Goal: Task Accomplishment & Management: Complete application form

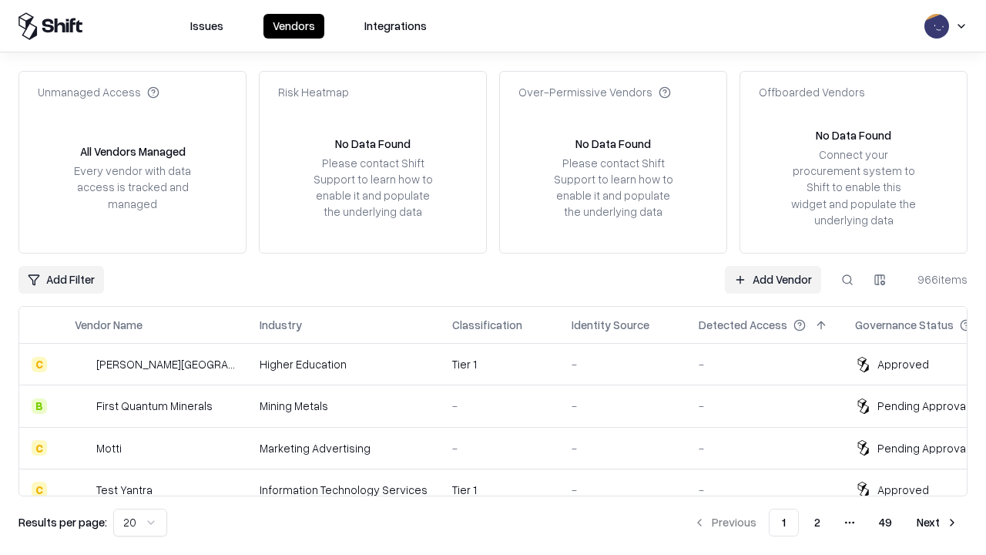
click at [773, 279] on link "Add Vendor" at bounding box center [773, 280] width 96 height 28
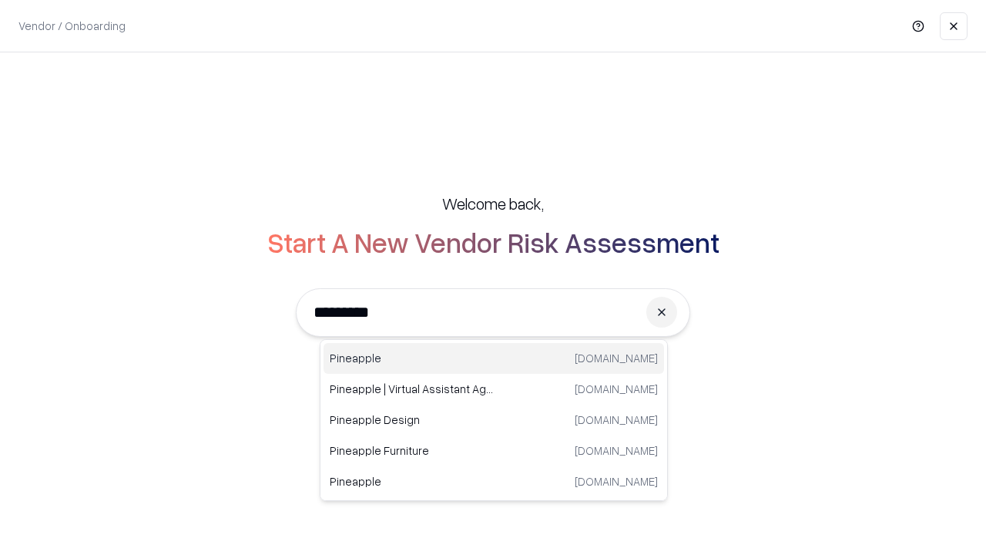
click at [494, 358] on div "Pineapple pineappleenergy.com" at bounding box center [494, 358] width 340 height 31
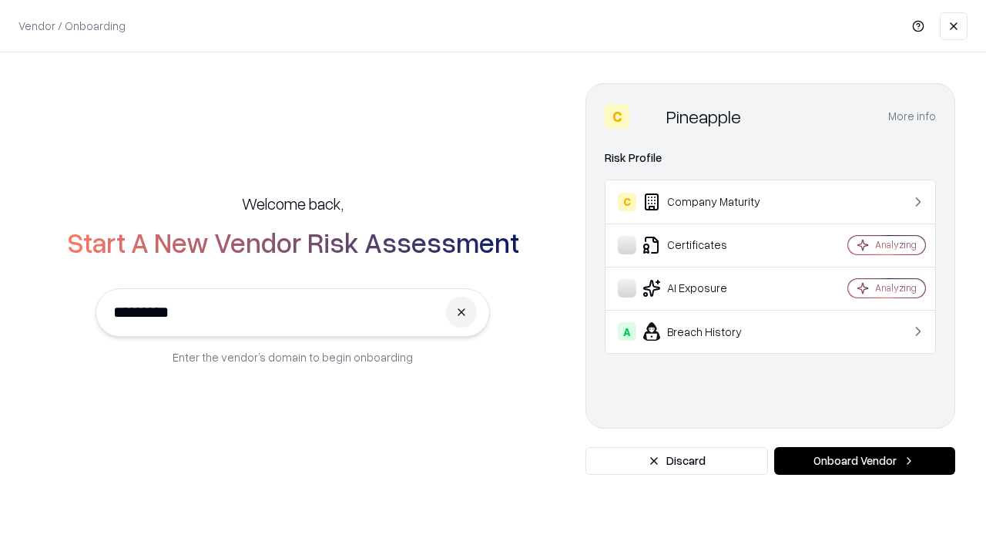
type input "*********"
click at [864, 461] on button "Onboard Vendor" at bounding box center [864, 461] width 181 height 28
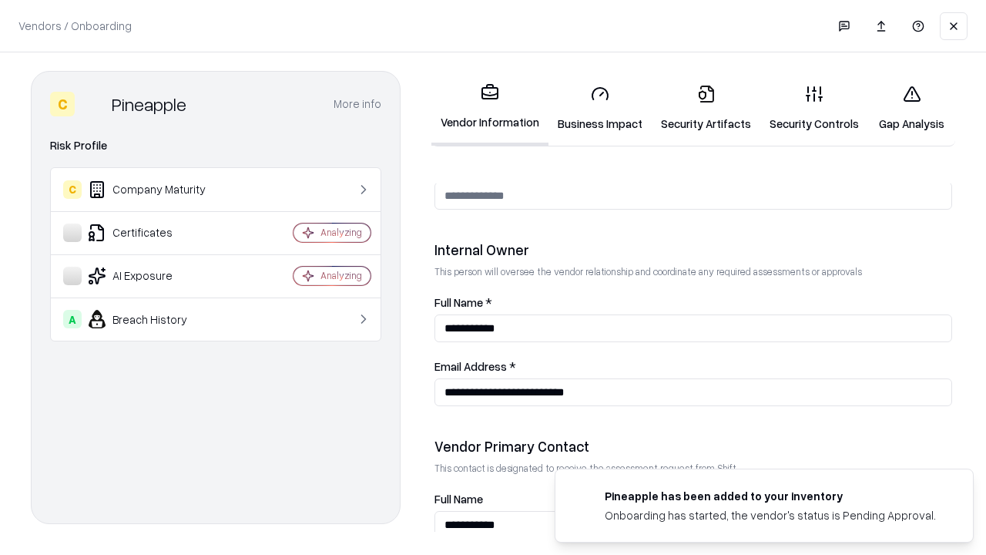
scroll to position [798, 0]
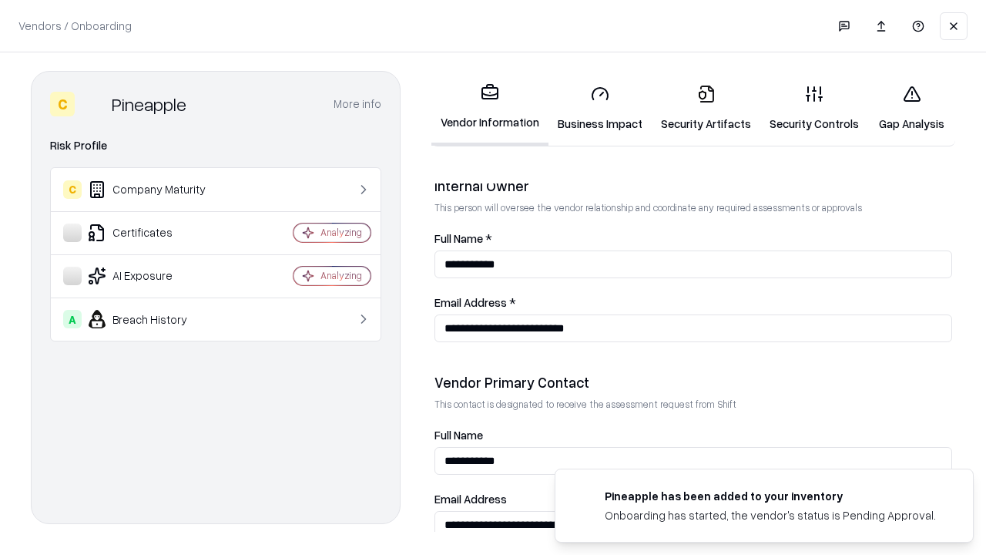
click at [600, 108] on link "Business Impact" at bounding box center [599, 108] width 103 height 72
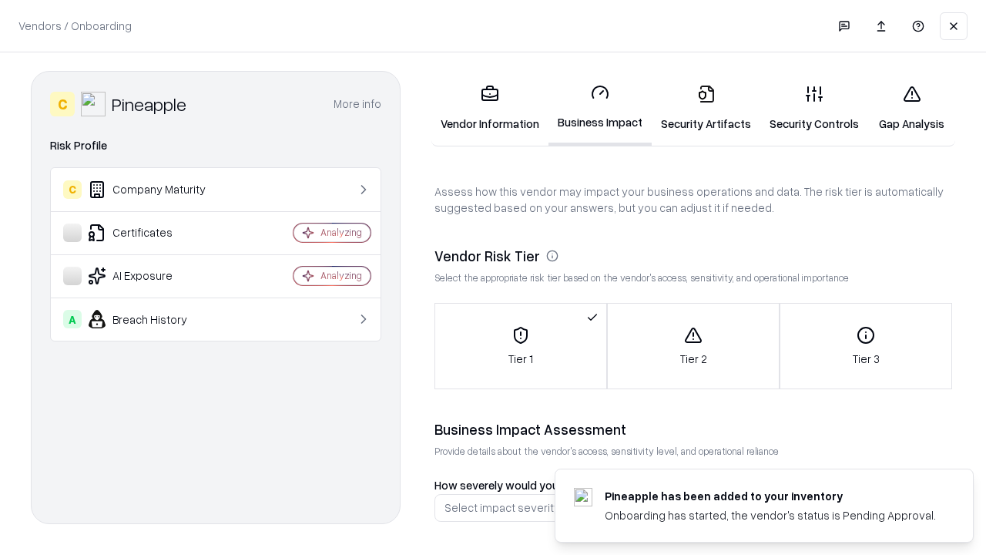
click at [706, 108] on link "Security Artifacts" at bounding box center [706, 108] width 109 height 72
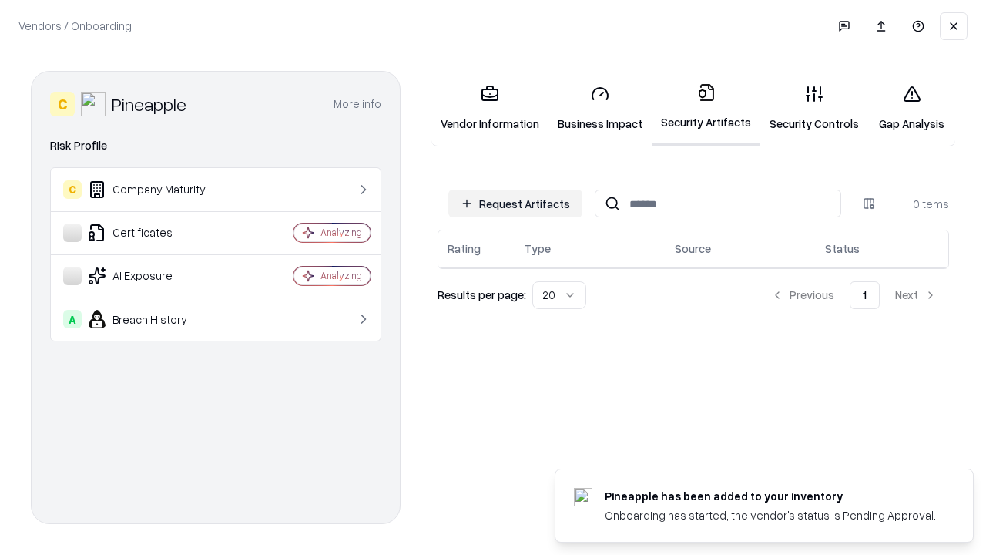
click at [515, 203] on button "Request Artifacts" at bounding box center [515, 203] width 134 height 28
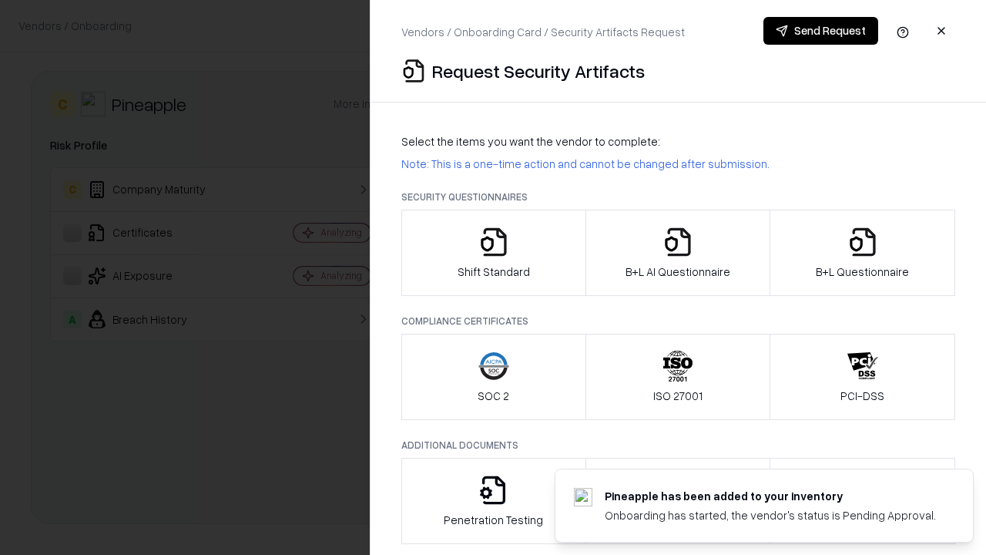
click at [493, 253] on icon "button" at bounding box center [493, 241] width 31 height 31
click at [820, 31] on button "Send Request" at bounding box center [820, 31] width 115 height 28
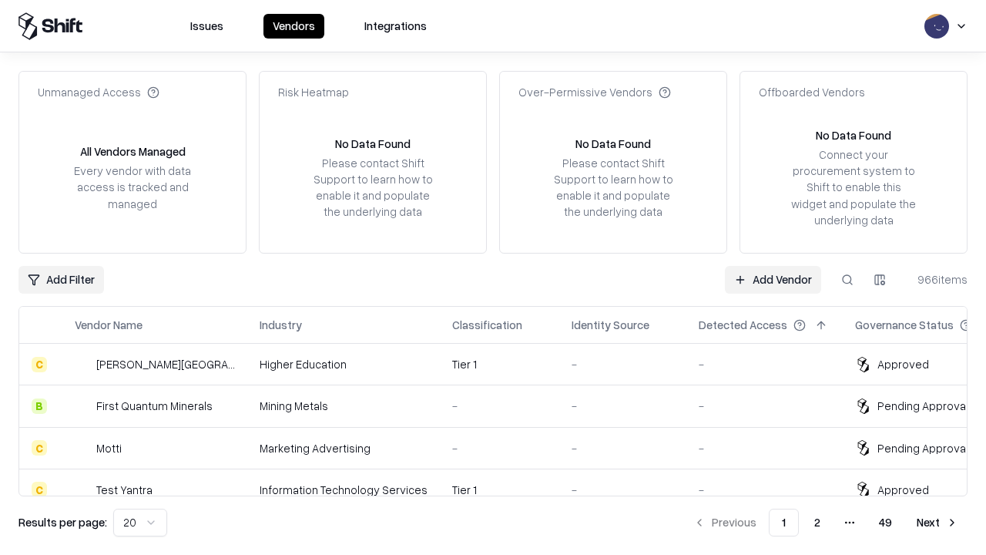
click at [847, 279] on button at bounding box center [847, 280] width 28 height 28
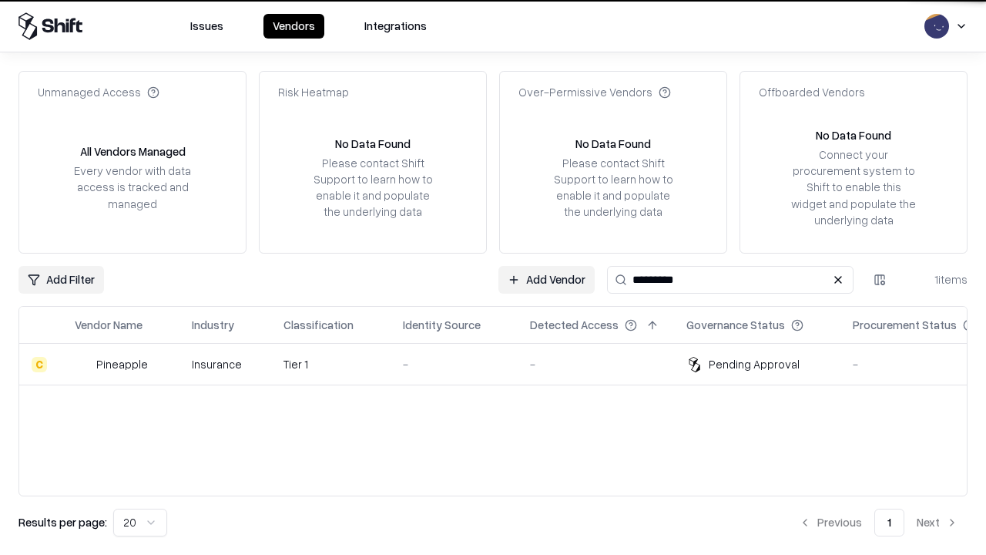
type input "*********"
click at [502, 364] on div "-" at bounding box center [454, 364] width 102 height 16
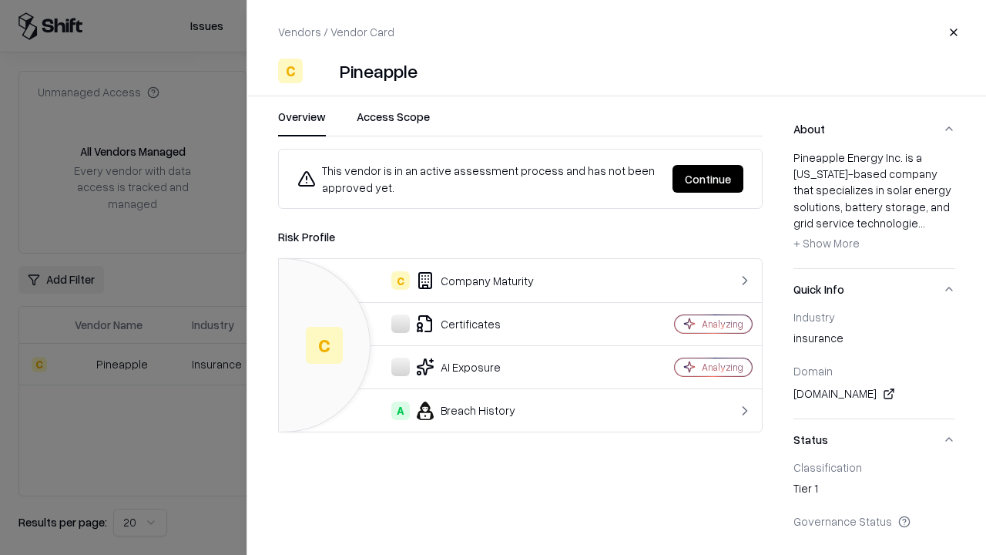
click at [708, 179] on button "Continue" at bounding box center [707, 179] width 71 height 28
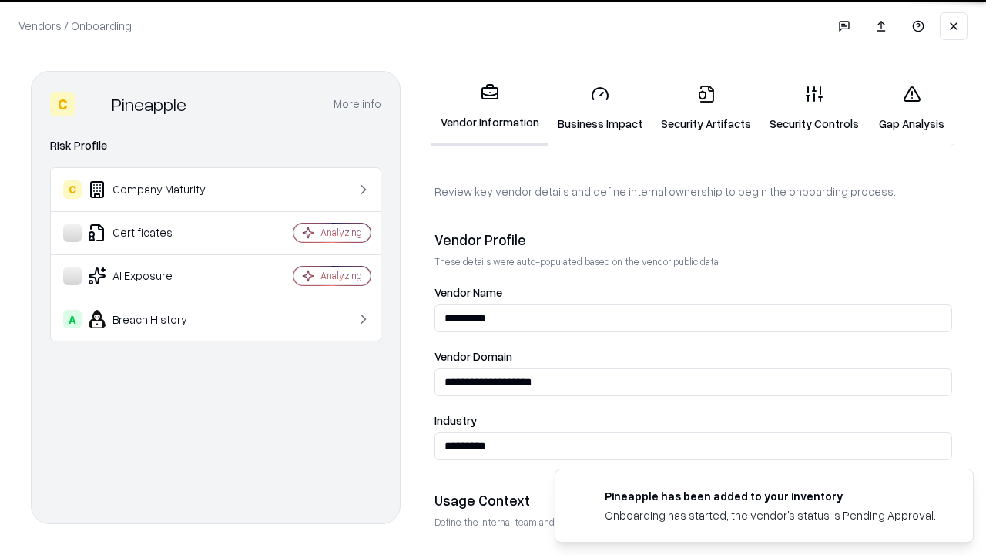
click at [706, 108] on link "Security Artifacts" at bounding box center [706, 108] width 109 height 72
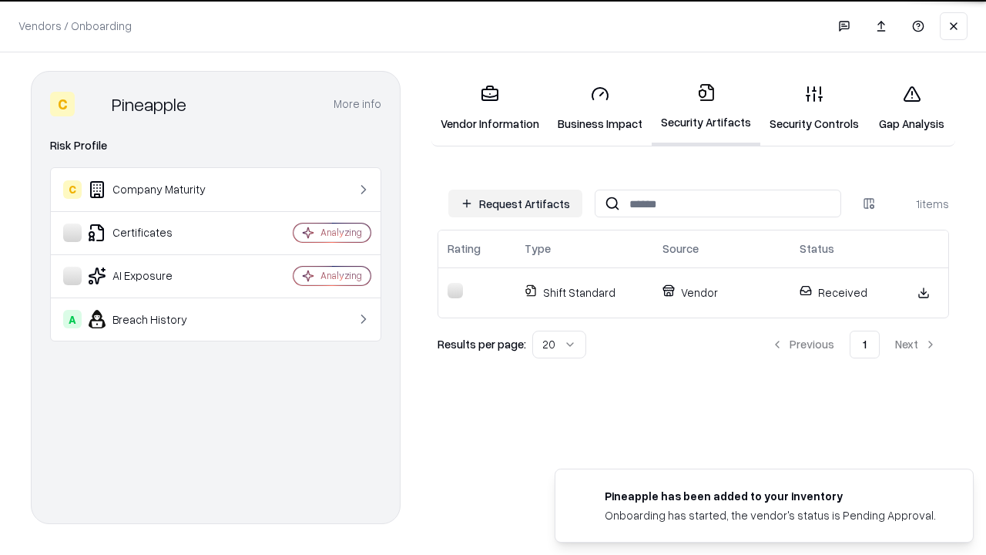
click at [814, 108] on link "Security Controls" at bounding box center [814, 108] width 108 height 72
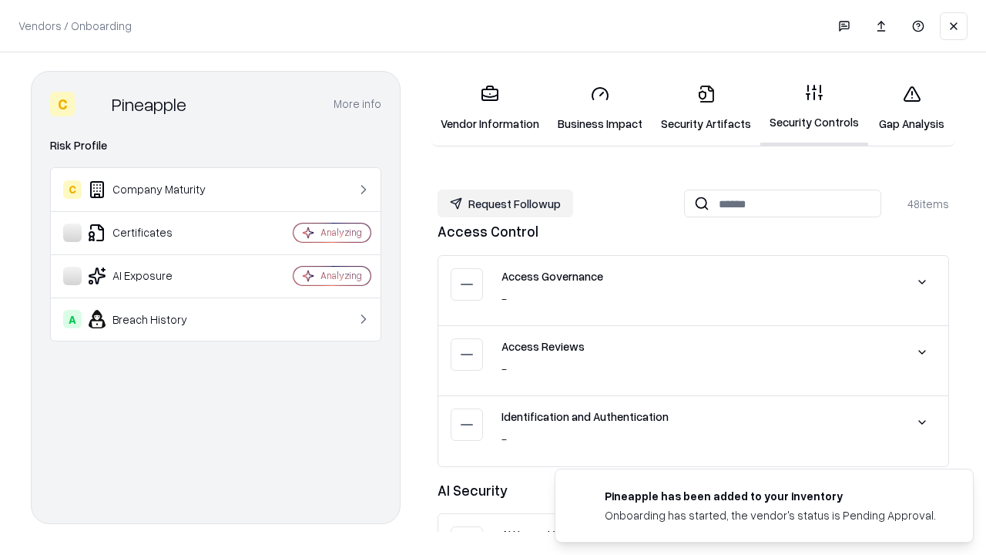
click at [505, 203] on button "Request Followup" at bounding box center [506, 203] width 136 height 28
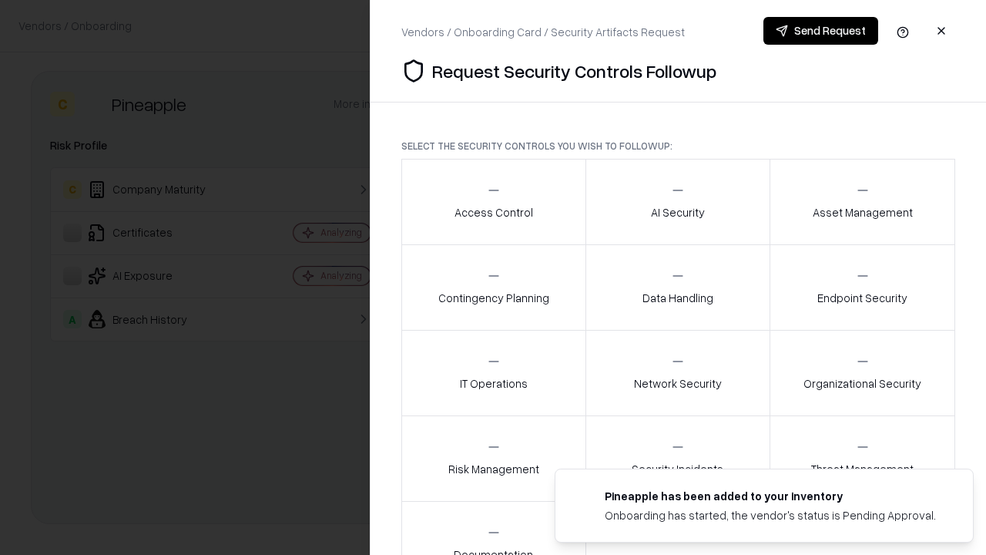
click at [493, 202] on div "Access Control" at bounding box center [493, 202] width 79 height 38
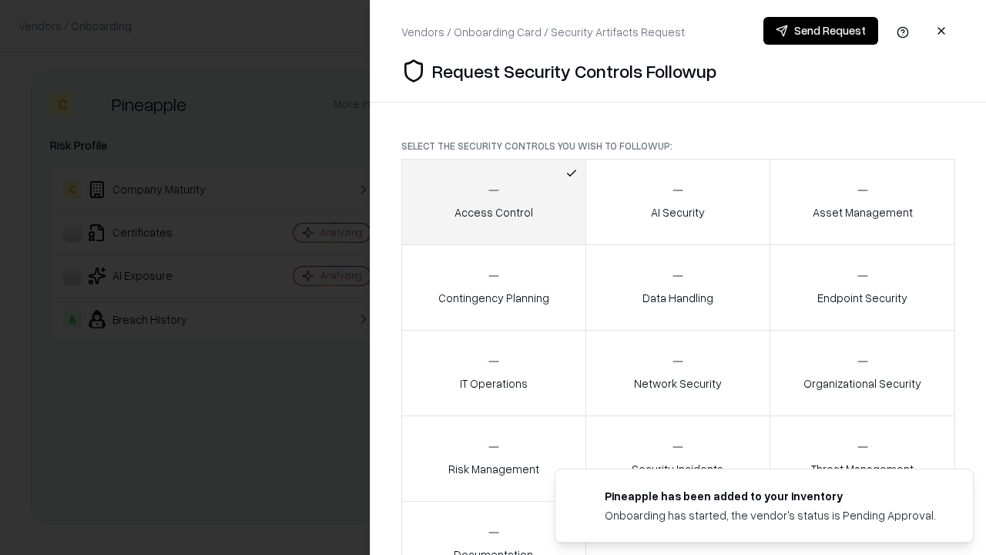
click at [820, 31] on button "Send Request" at bounding box center [820, 31] width 115 height 28
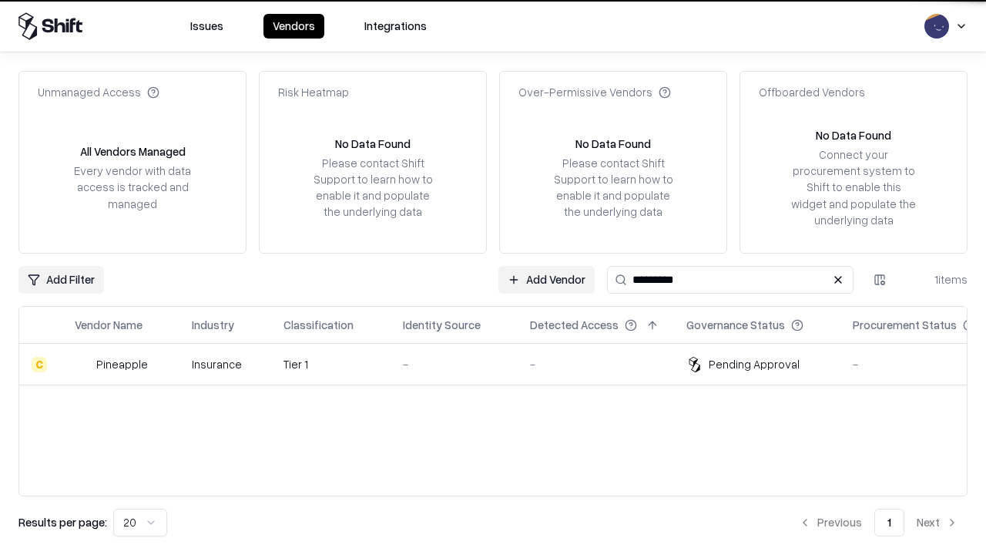
type input "*********"
click at [502, 364] on div "-" at bounding box center [454, 364] width 102 height 16
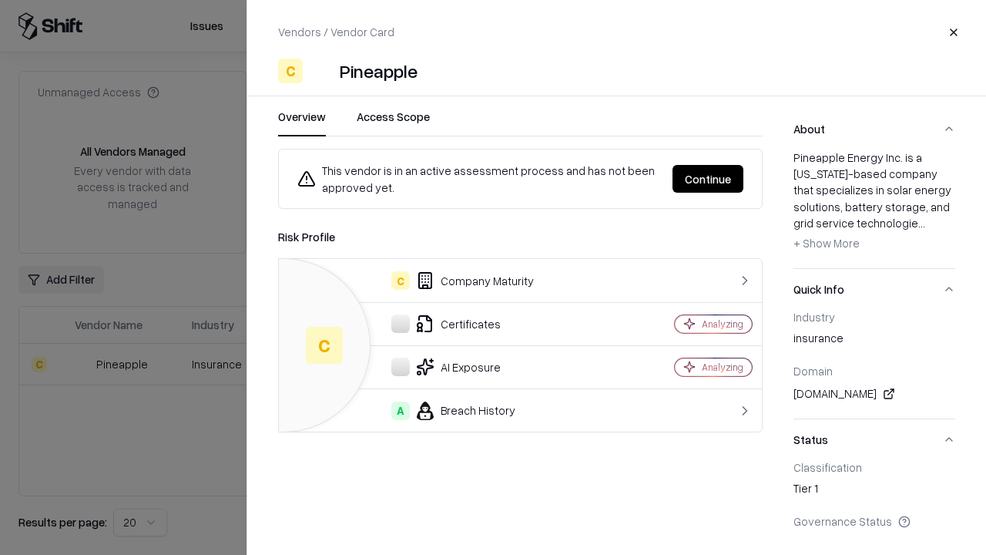
click at [708, 179] on button "Continue" at bounding box center [707, 179] width 71 height 28
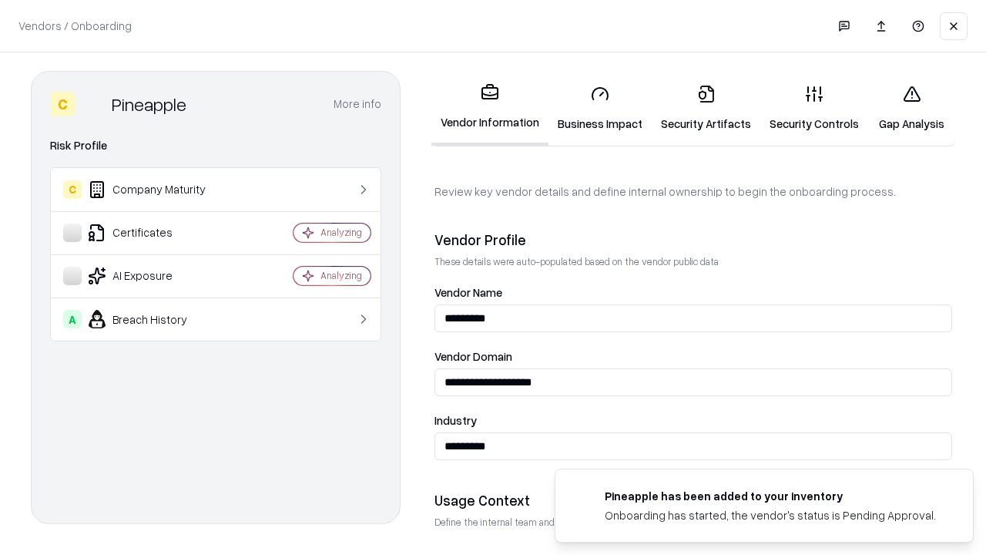
click at [911, 108] on link "Gap Analysis" at bounding box center [911, 108] width 87 height 72
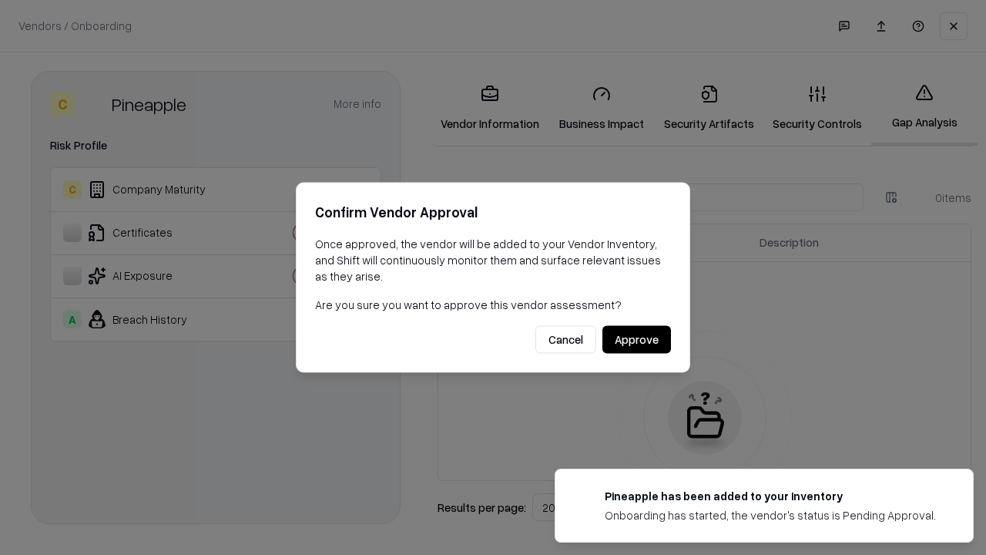
click at [636, 339] on button "Approve" at bounding box center [636, 340] width 69 height 28
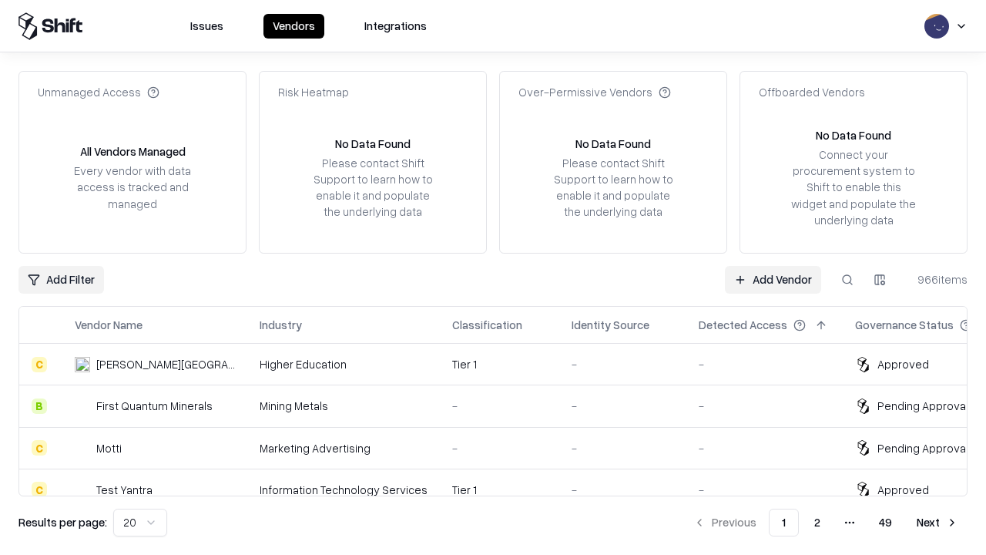
type input "*********"
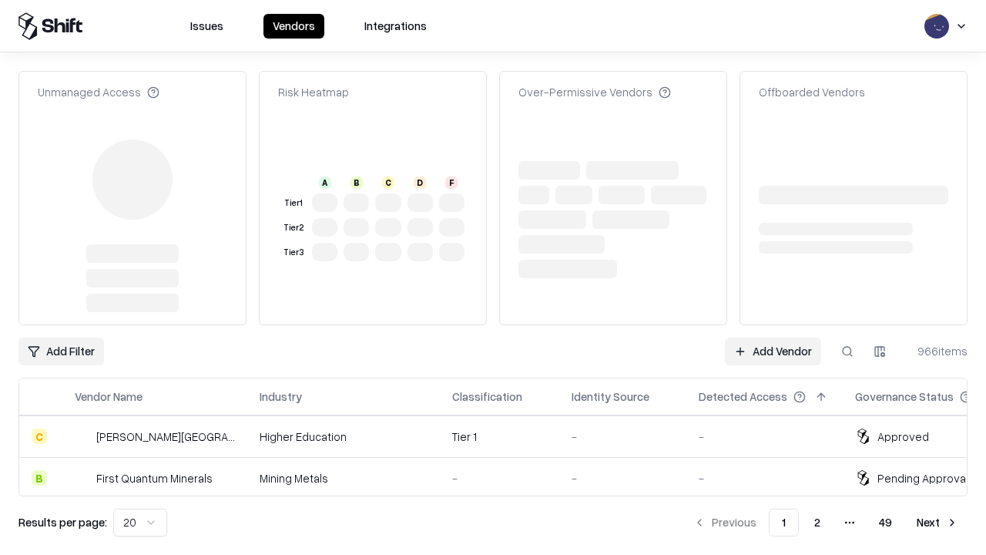
click at [773, 337] on link "Add Vendor" at bounding box center [773, 351] width 96 height 28
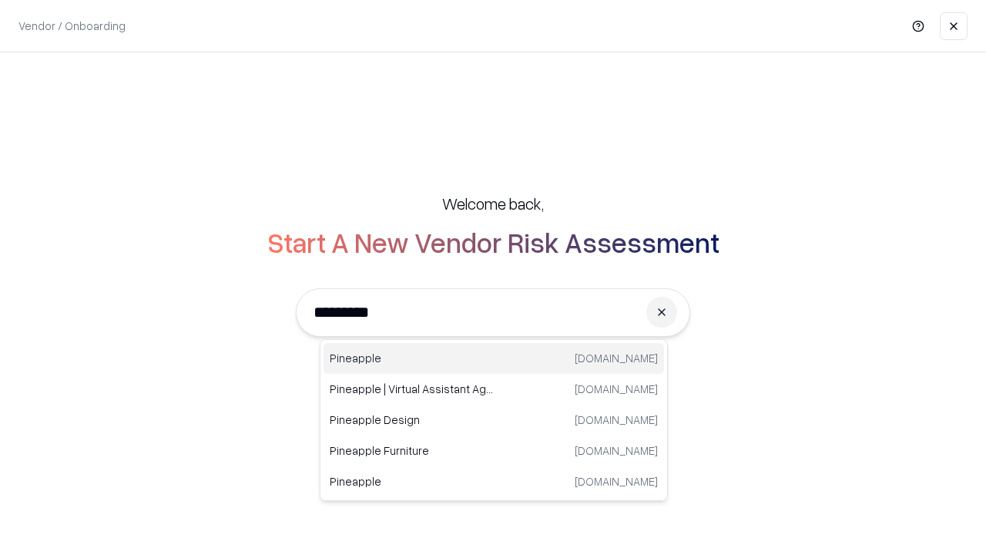
click at [494, 358] on div "Pineapple [DOMAIN_NAME]" at bounding box center [494, 358] width 340 height 31
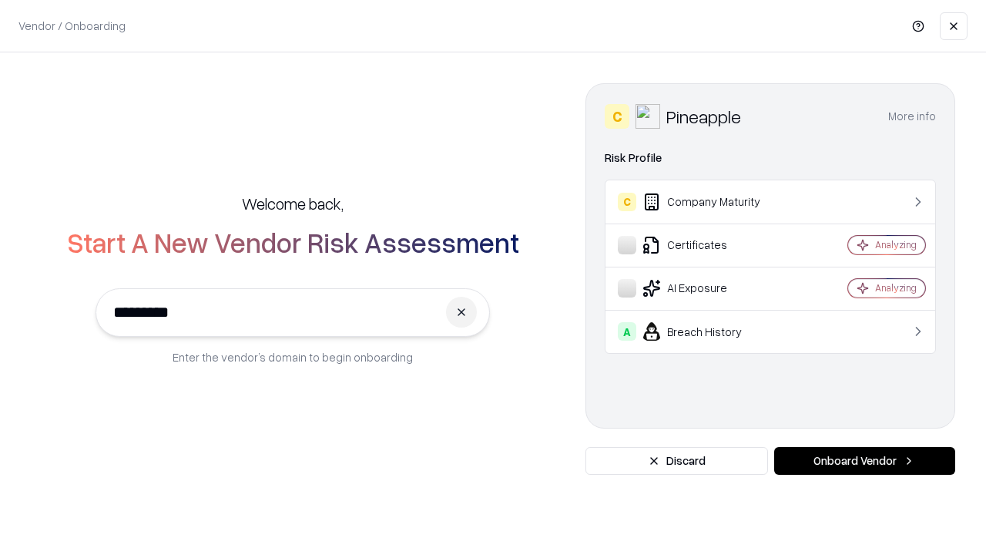
type input "*********"
click at [864, 461] on button "Onboard Vendor" at bounding box center [864, 461] width 181 height 28
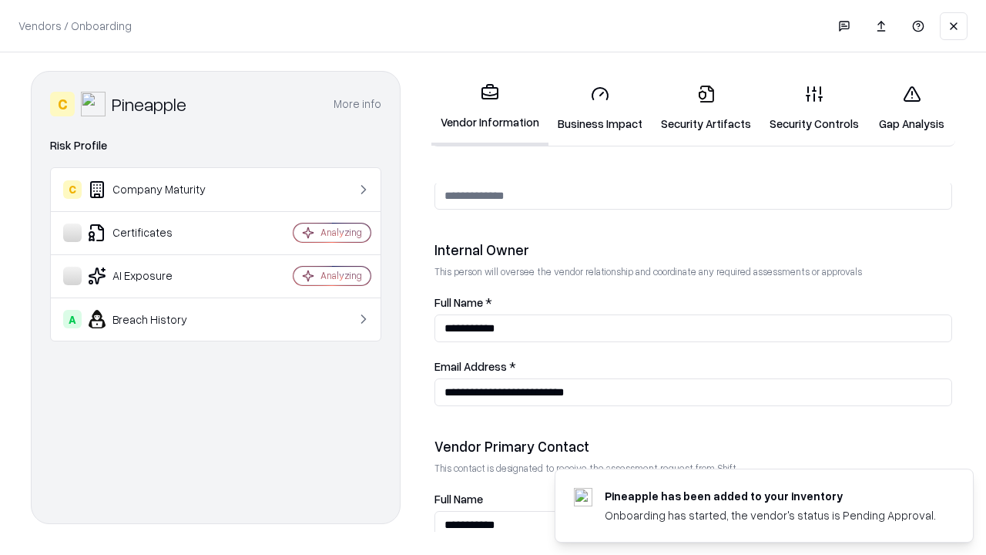
scroll to position [798, 0]
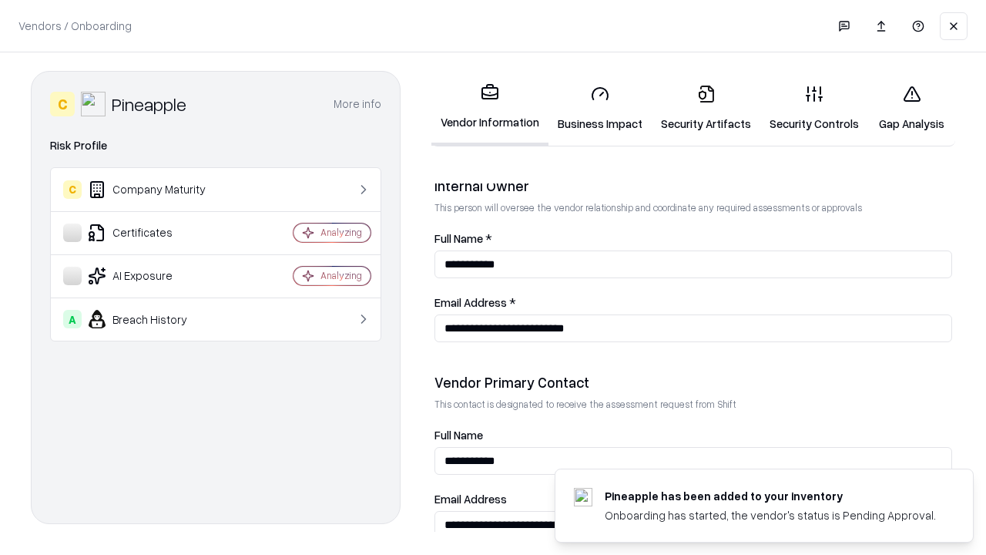
click at [911, 108] on link "Gap Analysis" at bounding box center [911, 108] width 87 height 72
